Goal: Transaction & Acquisition: Purchase product/service

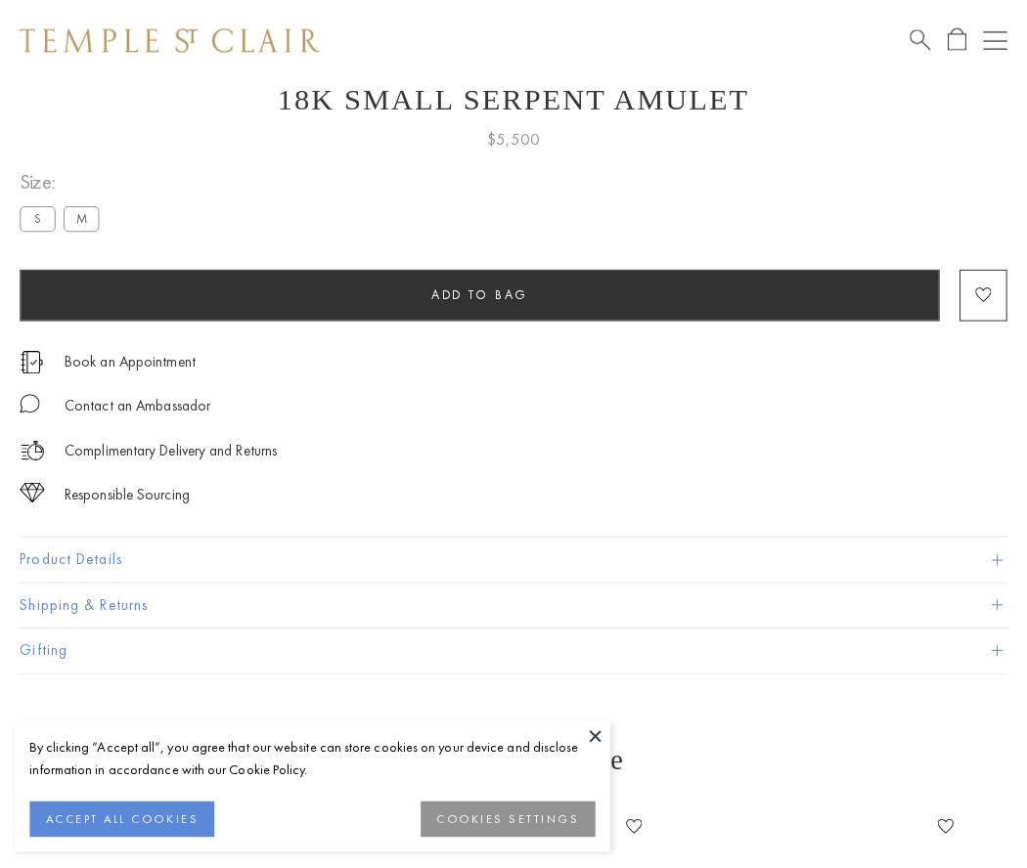
scroll to position [78, 0]
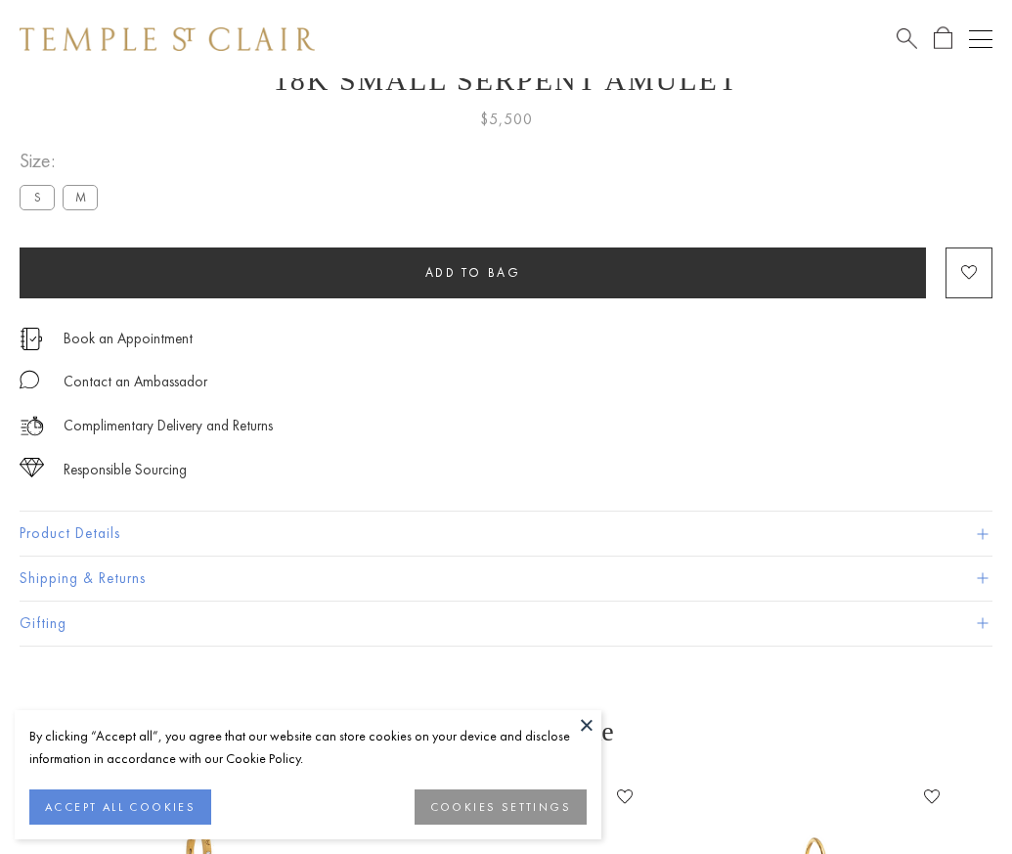
click at [472, 272] on span "Add to bag" at bounding box center [473, 272] width 96 height 17
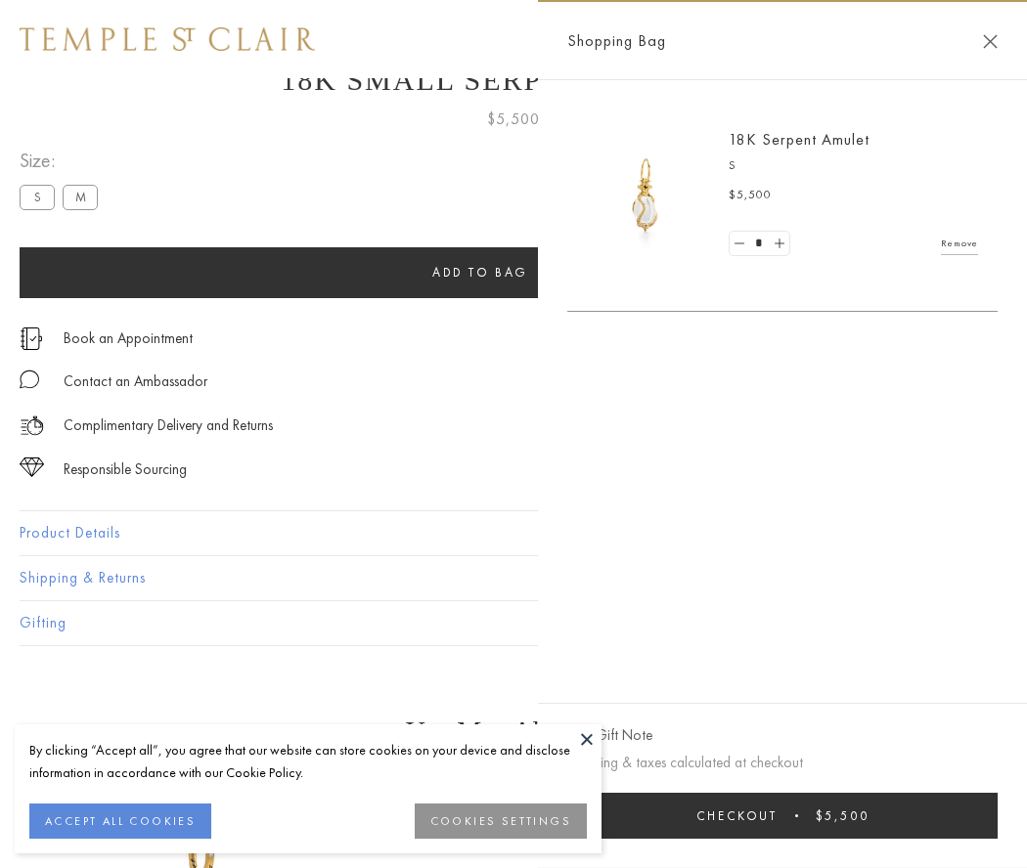
click at [807, 816] on button "Checkout $5,500" at bounding box center [782, 816] width 430 height 46
